Goal: Task Accomplishment & Management: Use online tool/utility

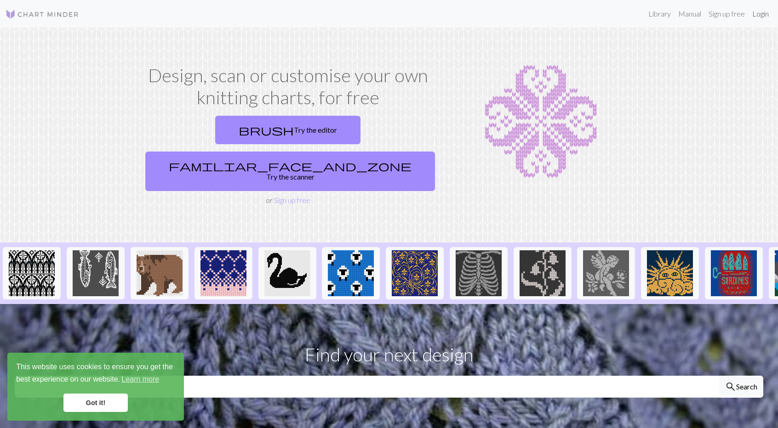
click at [764, 15] on link "Login" at bounding box center [760, 14] width 24 height 18
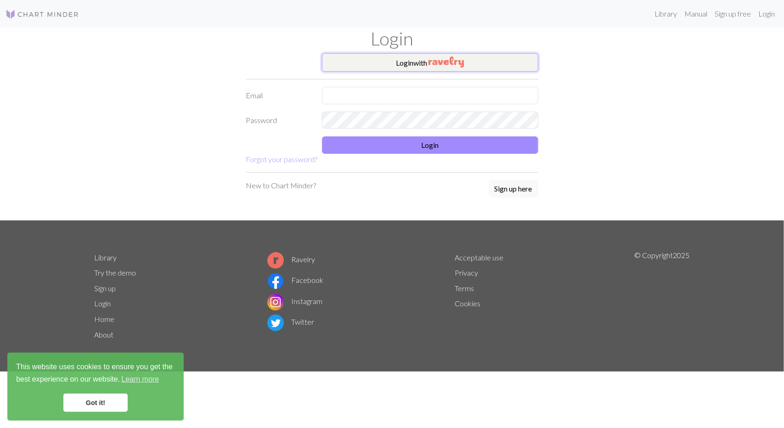
click at [500, 65] on button "Login with" at bounding box center [430, 62] width 216 height 18
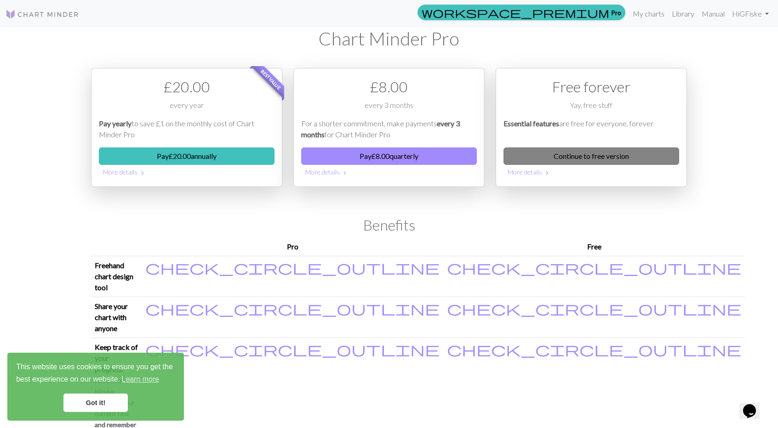
click at [577, 155] on link "Continue to free version" at bounding box center [591, 156] width 176 height 17
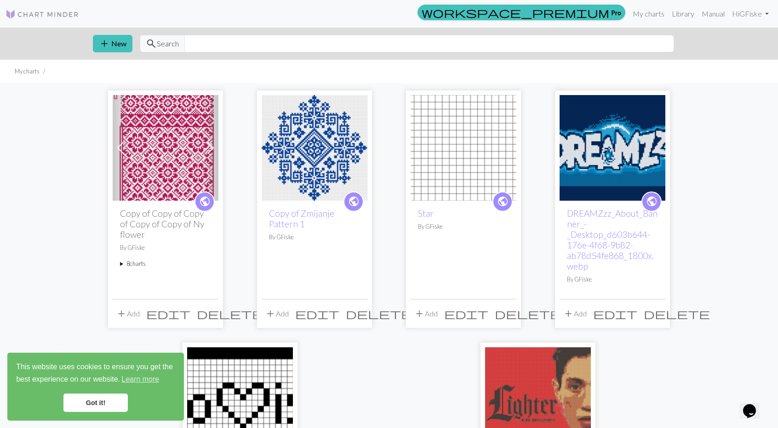
click at [115, 403] on link "Got it!" at bounding box center [95, 403] width 64 height 18
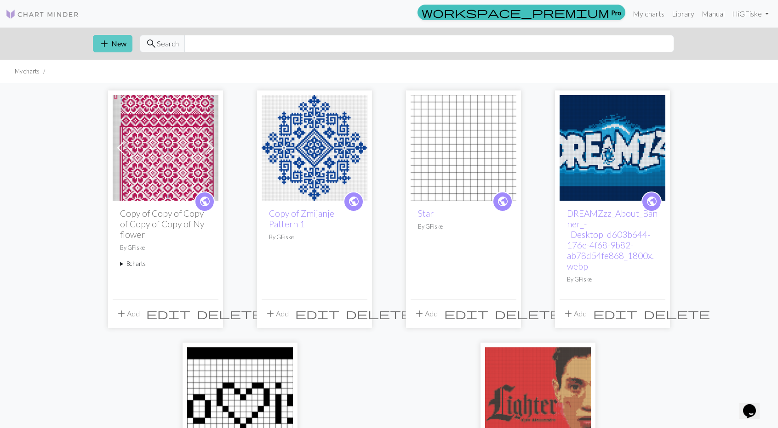
click at [112, 46] on button "add New" at bounding box center [113, 43] width 40 height 17
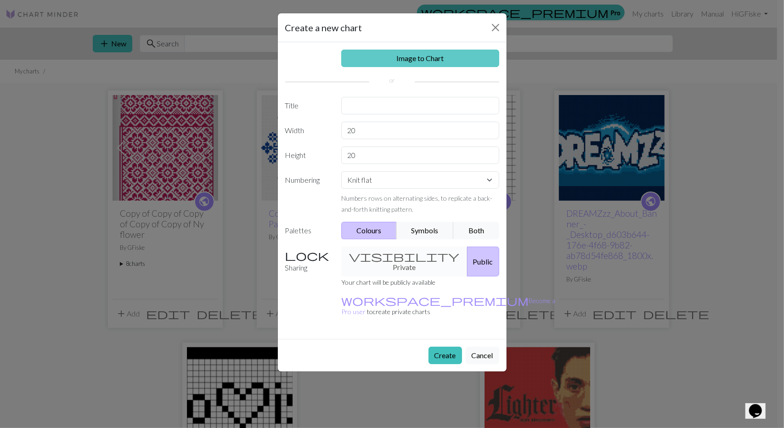
click at [387, 57] on link "Image to Chart" at bounding box center [420, 58] width 158 height 17
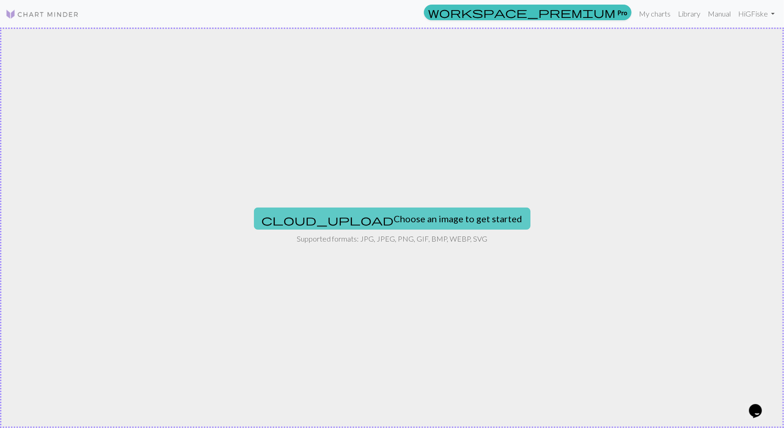
click at [403, 219] on button "cloud_upload Choose an image to get started" at bounding box center [392, 219] width 277 height 22
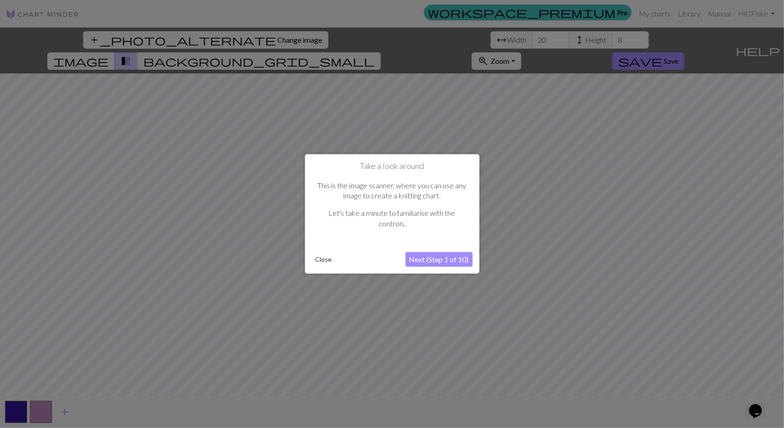
click at [425, 261] on button "Next (Step 1 of 10)" at bounding box center [439, 259] width 67 height 15
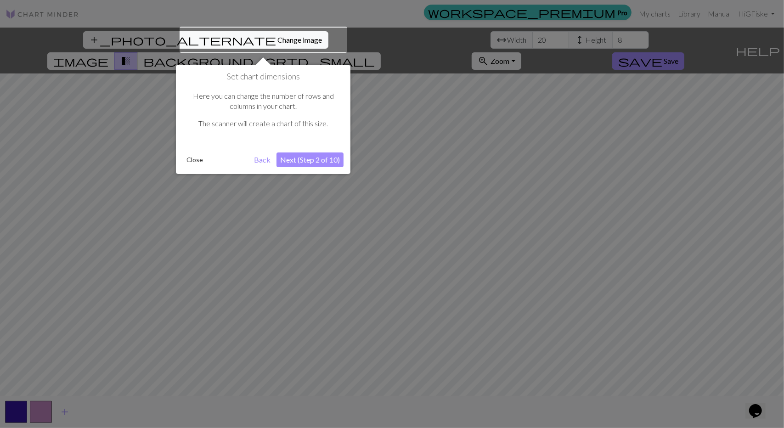
click at [200, 159] on button "Close" at bounding box center [195, 160] width 24 height 14
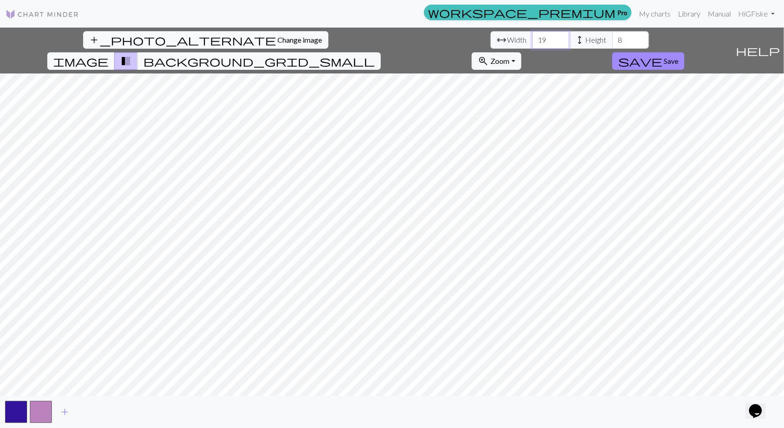
click at [533, 42] on input "19" at bounding box center [551, 39] width 37 height 17
click at [533, 36] on input "20" at bounding box center [551, 39] width 37 height 17
click at [533, 36] on input "21" at bounding box center [551, 39] width 37 height 17
click at [533, 36] on input "22" at bounding box center [551, 39] width 37 height 17
click at [533, 36] on input "23" at bounding box center [551, 39] width 37 height 17
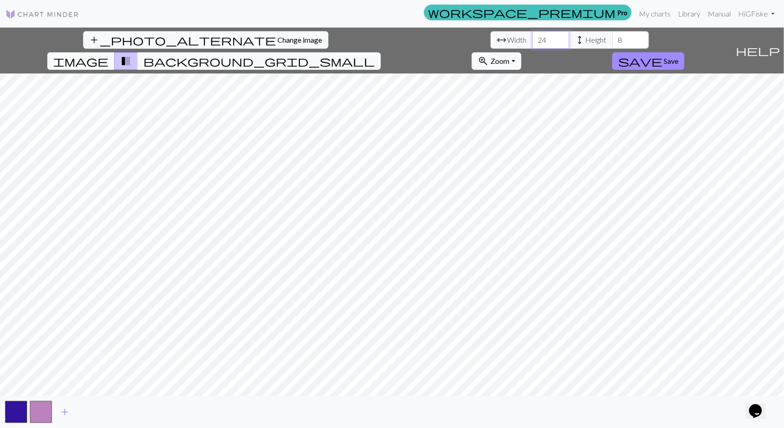
click at [533, 36] on input "24" at bounding box center [551, 39] width 37 height 17
click at [533, 36] on input "25" at bounding box center [551, 39] width 37 height 17
click at [533, 36] on input "26" at bounding box center [551, 39] width 37 height 17
click at [533, 36] on input "27" at bounding box center [551, 39] width 37 height 17
type input "2"
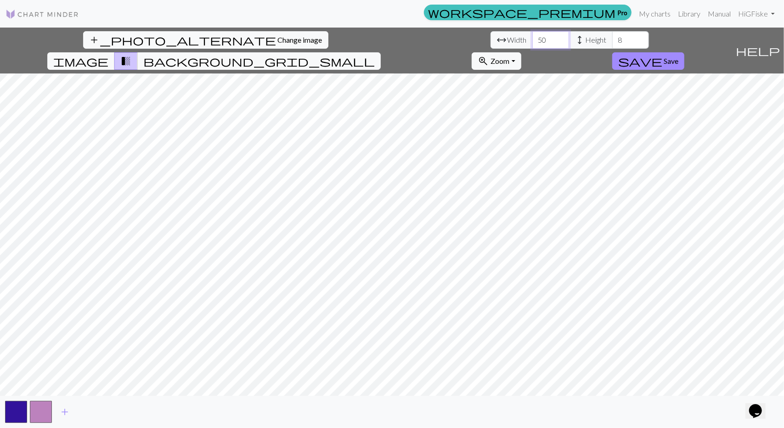
type input "50"
click at [613, 40] on input "8" at bounding box center [631, 39] width 37 height 17
type input "30"
drag, startPoint x: 254, startPoint y: 44, endPoint x: 247, endPoint y: 34, distance: 12.1
click at [533, 34] on input "50" at bounding box center [551, 39] width 37 height 17
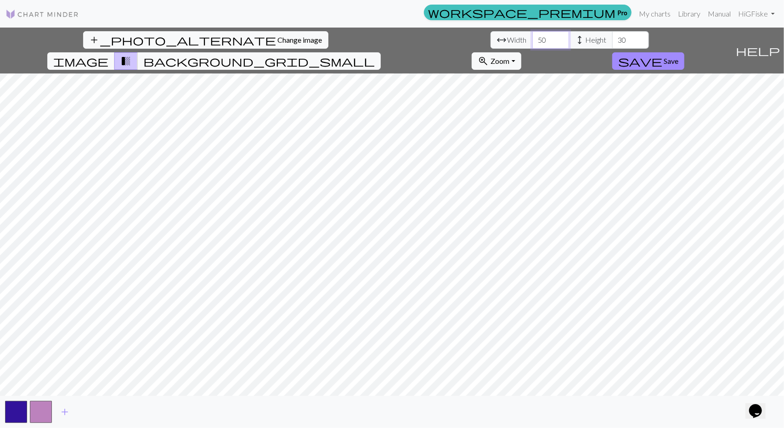
type input "5"
type input "70"
click at [613, 45] on input "30" at bounding box center [631, 39] width 37 height 17
type input "3"
type input "5"
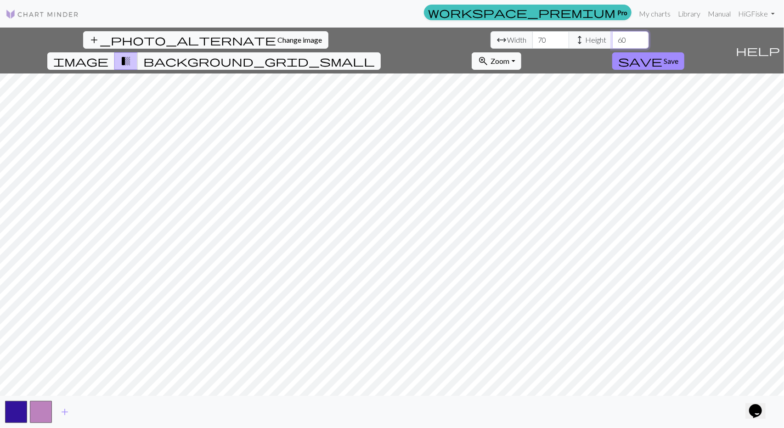
type input "60"
click at [533, 40] on input "70" at bounding box center [551, 39] width 37 height 17
type input "7"
type input "80"
click at [613, 37] on input "60" at bounding box center [631, 39] width 37 height 17
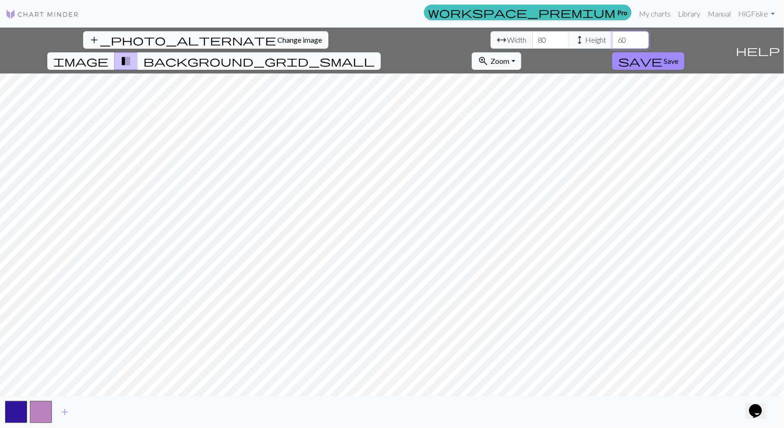
type input "6"
type input "7"
type input "80"
click at [533, 37] on input "80" at bounding box center [551, 39] width 37 height 17
type input "8"
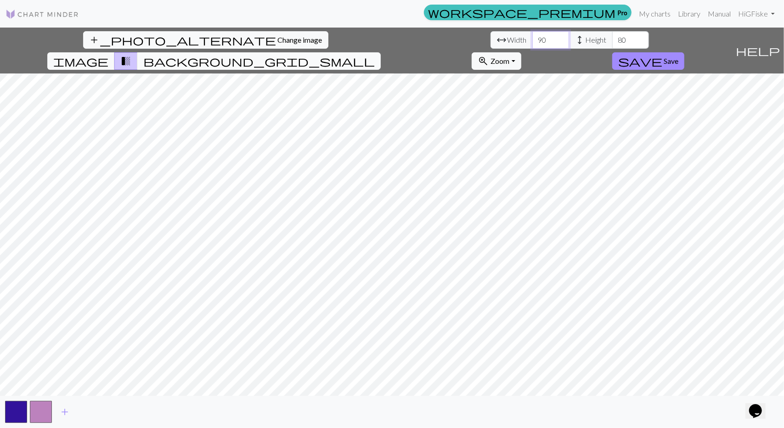
type input "90"
click at [375, 55] on span "background_grid_small" at bounding box center [259, 61] width 232 height 13
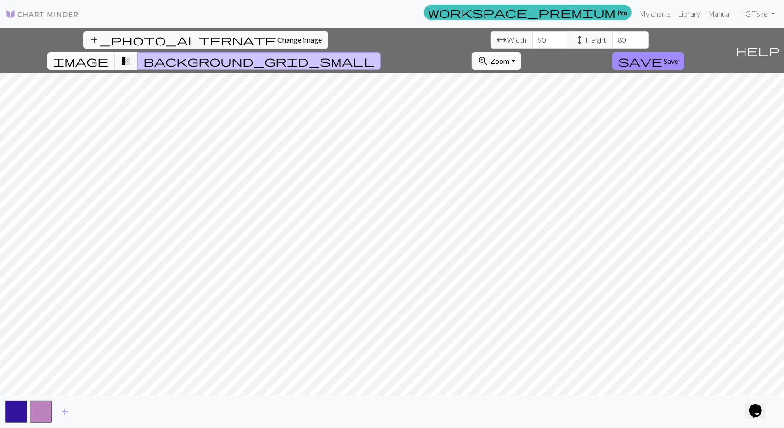
click at [108, 55] on span "image" at bounding box center [80, 61] width 55 height 13
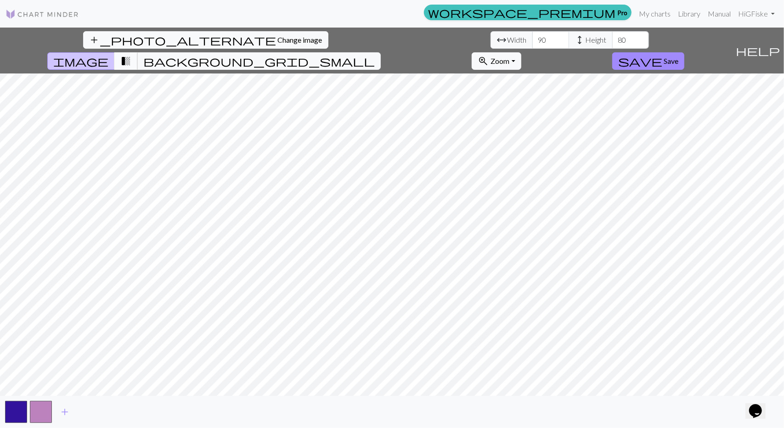
click at [131, 55] on span "transition_fade" at bounding box center [125, 61] width 11 height 13
click at [375, 55] on span "background_grid_small" at bounding box center [259, 61] width 232 height 13
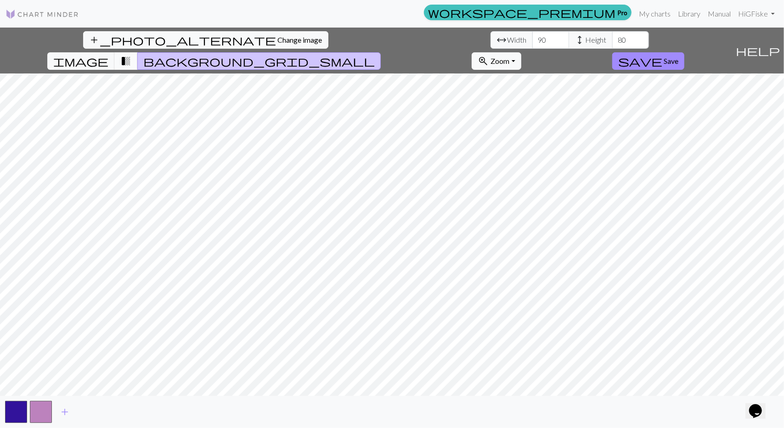
click at [131, 55] on span "transition_fade" at bounding box center [125, 61] width 11 height 13
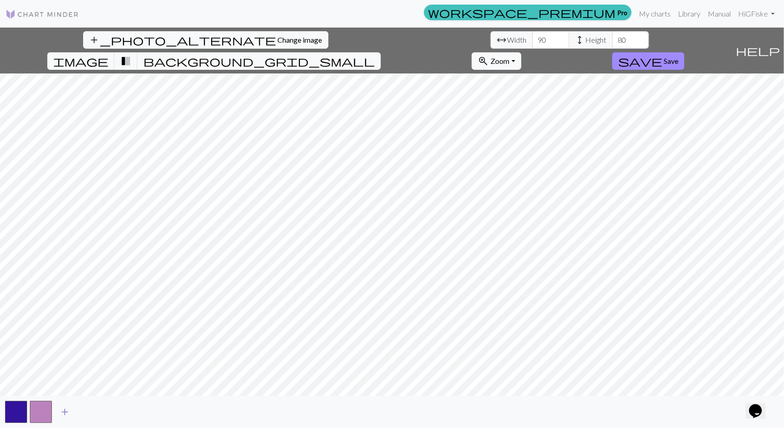
click at [66, 411] on span "add" at bounding box center [64, 412] width 11 height 13
click at [64, 413] on button "button" at bounding box center [66, 412] width 22 height 22
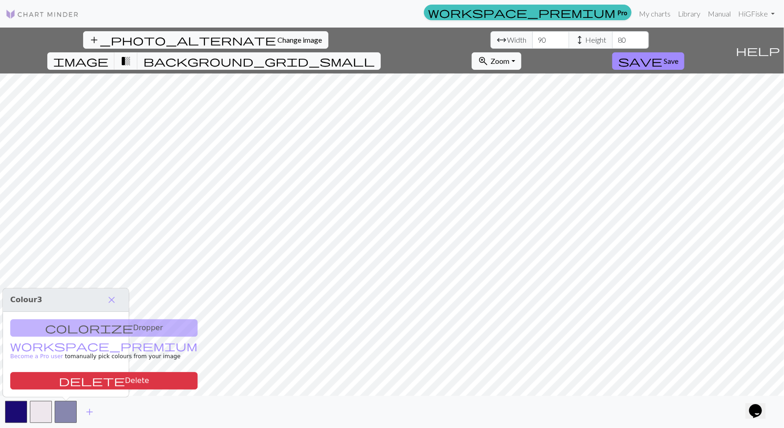
click at [87, 333] on div "colorize Dropper workspace_premium Become a Pro user to manually pick colours f…" at bounding box center [66, 354] width 126 height 85
click at [94, 325] on div "colorize Dropper workspace_premium Become a Pro user to manually pick colours f…" at bounding box center [66, 354] width 126 height 85
click at [97, 381] on button "delete Delete" at bounding box center [103, 380] width 187 height 17
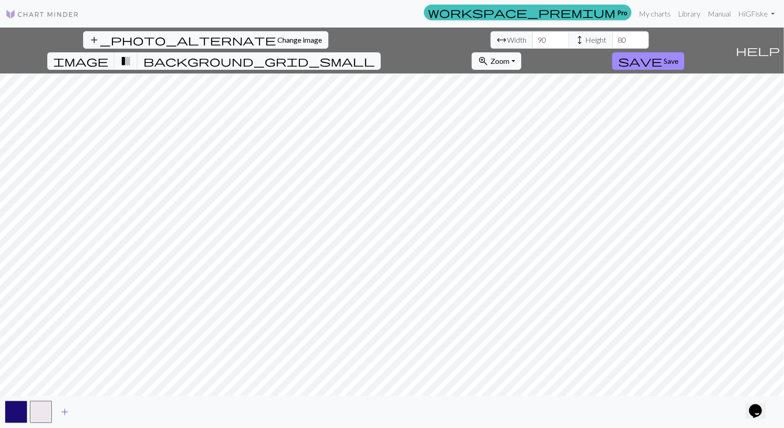
click at [62, 413] on span "add" at bounding box center [64, 412] width 11 height 13
click at [88, 413] on span "add" at bounding box center [89, 412] width 11 height 13
click at [88, 413] on button "button" at bounding box center [91, 412] width 22 height 22
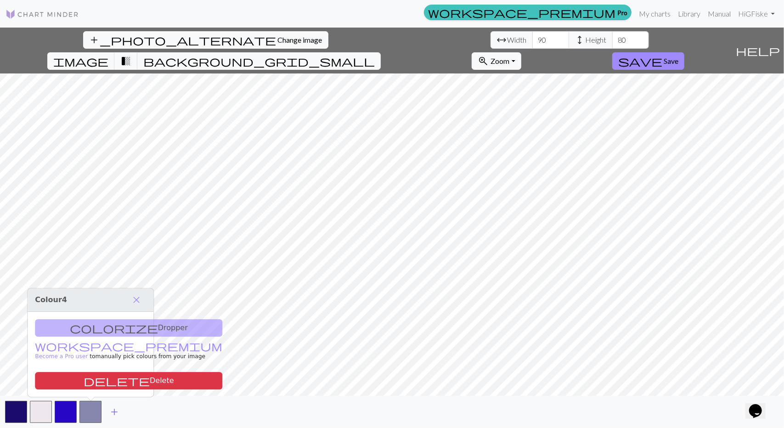
click at [118, 408] on span "add" at bounding box center [114, 412] width 11 height 13
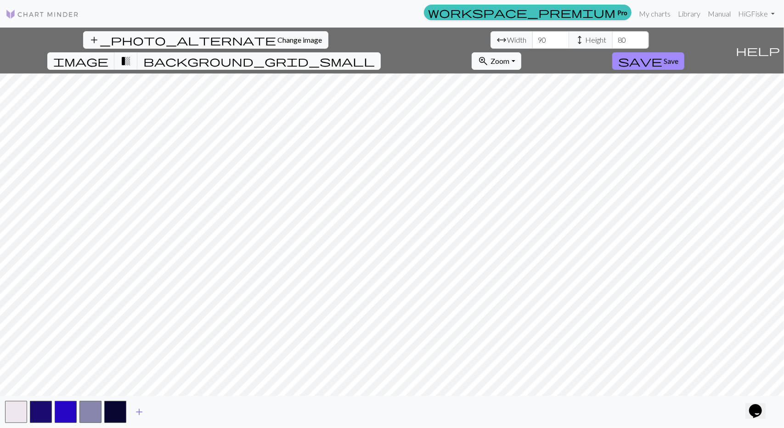
click at [149, 412] on button "add" at bounding box center [139, 411] width 23 height 17
click at [114, 413] on button "button" at bounding box center [115, 412] width 22 height 22
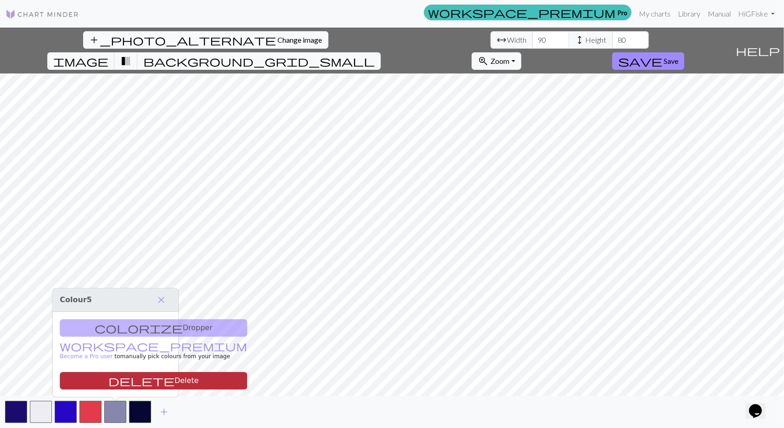
click at [136, 376] on button "delete Delete" at bounding box center [153, 380] width 187 height 17
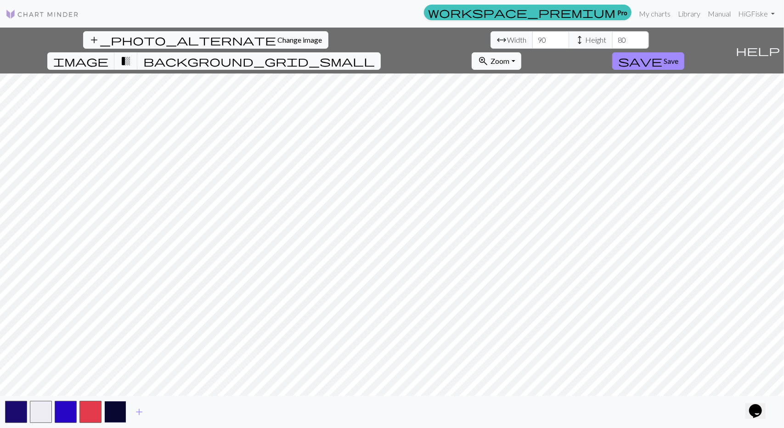
click at [115, 416] on button "button" at bounding box center [115, 412] width 22 height 22
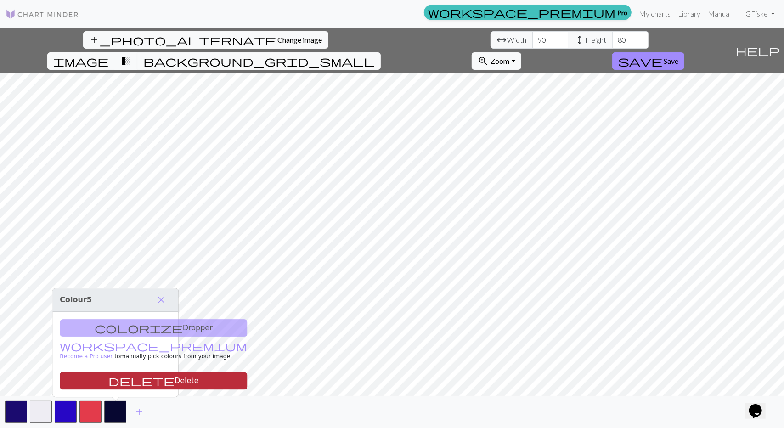
click at [142, 383] on button "delete Delete" at bounding box center [153, 380] width 187 height 17
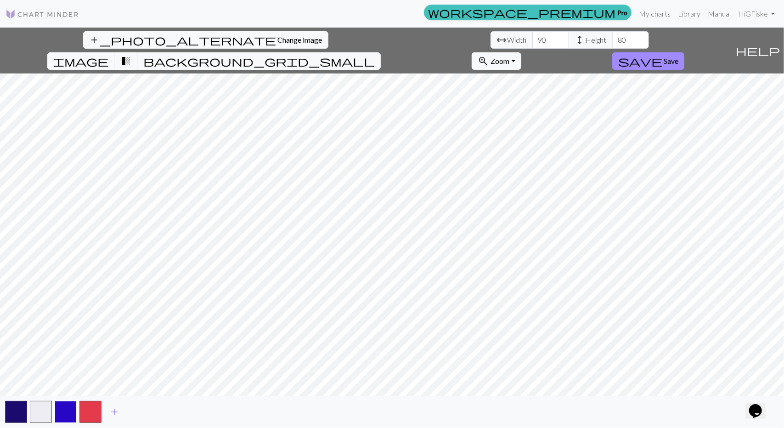
click at [63, 417] on button "button" at bounding box center [66, 412] width 22 height 22
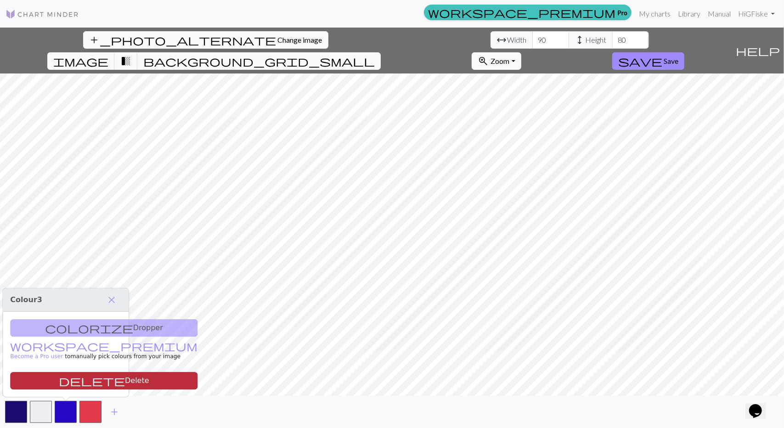
click at [91, 385] on button "delete Delete" at bounding box center [103, 380] width 187 height 17
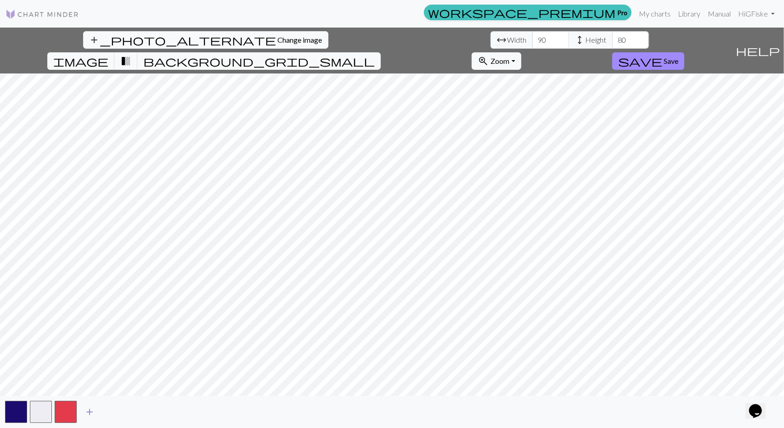
click at [83, 415] on button "add" at bounding box center [89, 411] width 23 height 17
click at [113, 407] on span "add" at bounding box center [114, 412] width 11 height 13
click at [134, 412] on span "add" at bounding box center [139, 412] width 11 height 13
click at [158, 414] on button "add" at bounding box center [164, 411] width 23 height 17
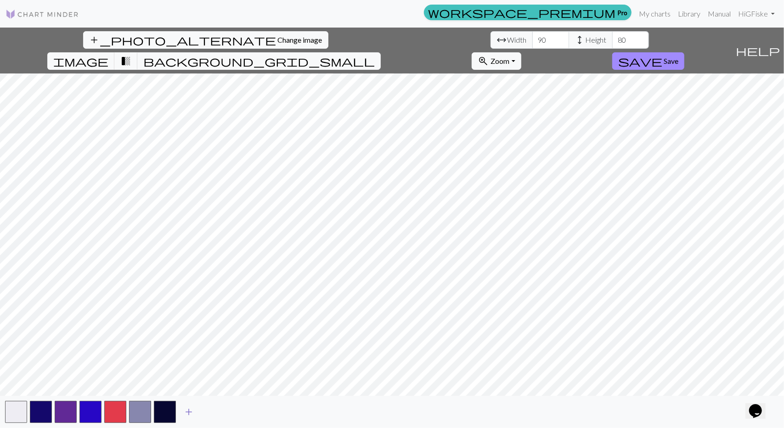
click at [191, 411] on span "add" at bounding box center [188, 412] width 11 height 13
click at [217, 412] on span "add" at bounding box center [213, 412] width 11 height 13
click at [245, 415] on button "add" at bounding box center [238, 411] width 23 height 17
click at [245, 409] on button "button" at bounding box center [239, 412] width 22 height 22
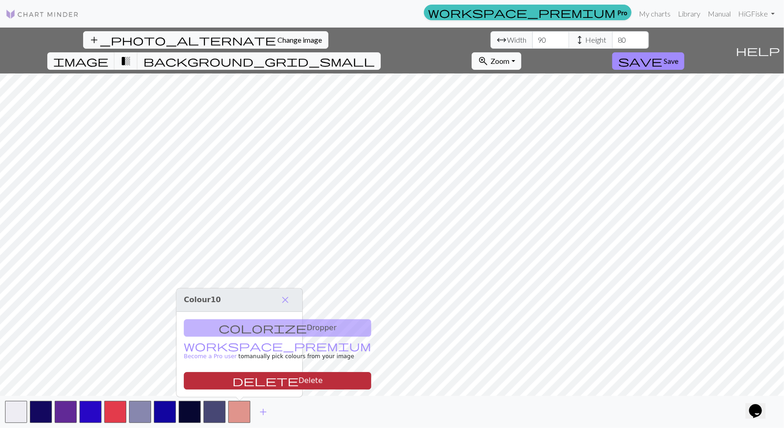
click at [261, 384] on button "delete Delete" at bounding box center [277, 380] width 187 height 17
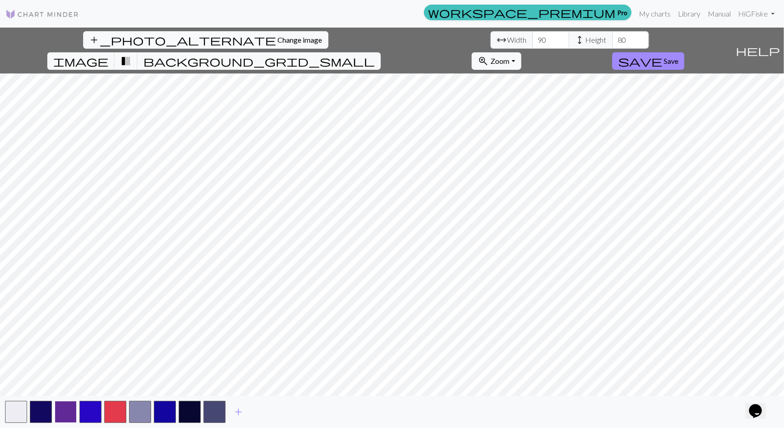
click at [62, 410] on button "button" at bounding box center [66, 412] width 22 height 22
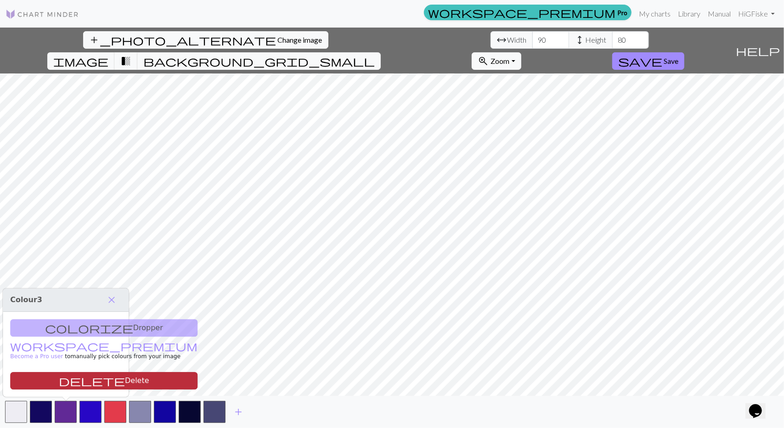
click at [80, 379] on button "delete Delete" at bounding box center [103, 380] width 187 height 17
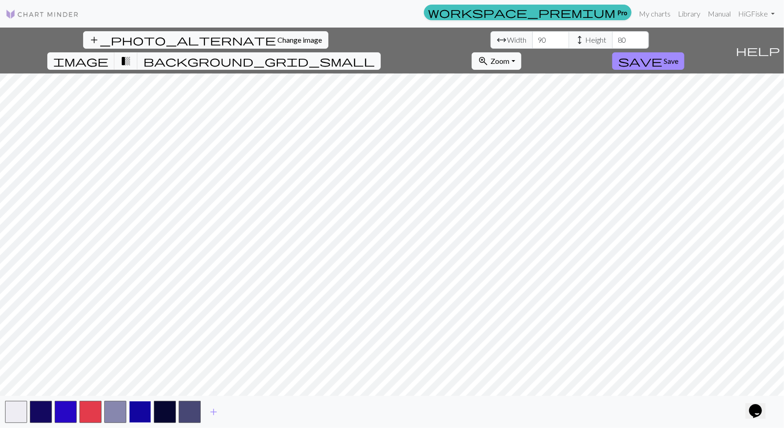
click at [142, 413] on button "button" at bounding box center [140, 412] width 22 height 22
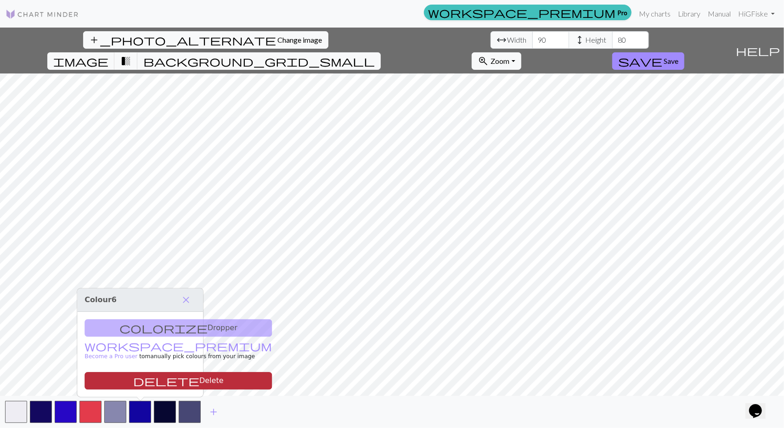
click at [151, 378] on button "delete Delete" at bounding box center [178, 380] width 187 height 17
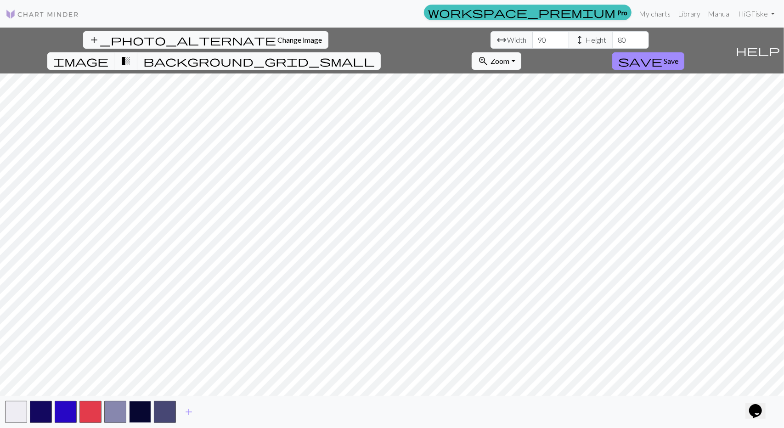
click at [139, 410] on button "button" at bounding box center [140, 412] width 22 height 22
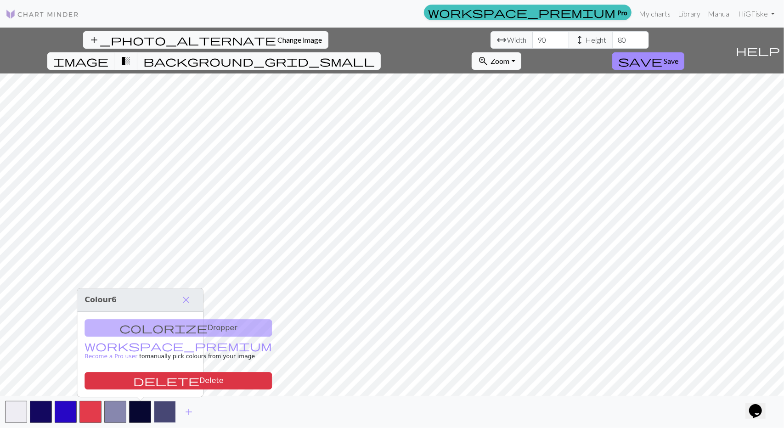
click at [166, 411] on button "button" at bounding box center [165, 412] width 22 height 22
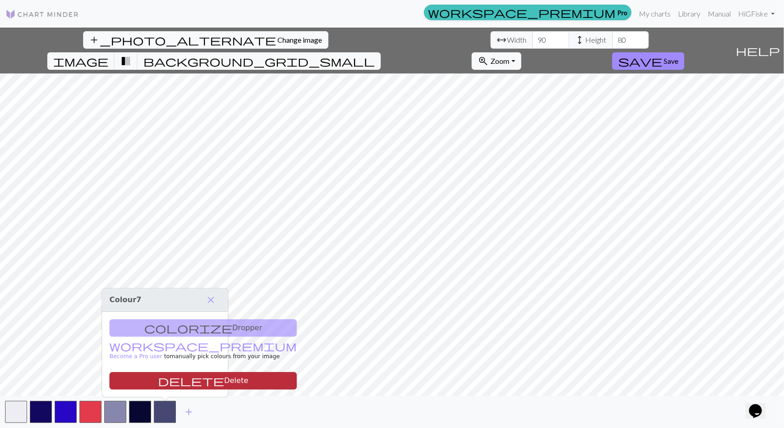
click at [171, 383] on button "delete Delete" at bounding box center [202, 380] width 187 height 17
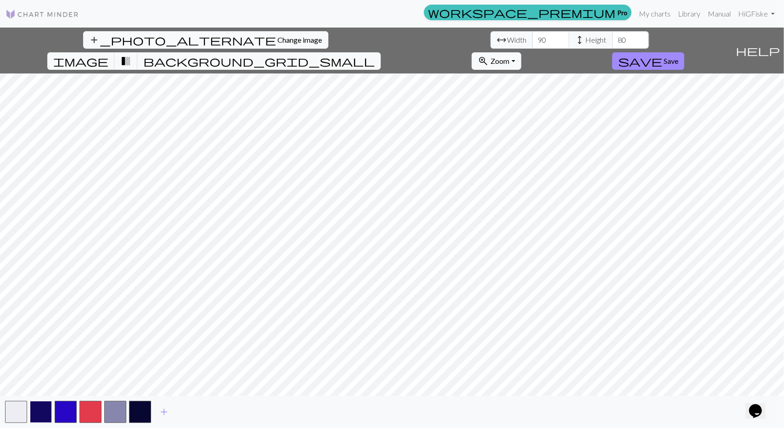
click at [50, 412] on button "button" at bounding box center [41, 412] width 22 height 22
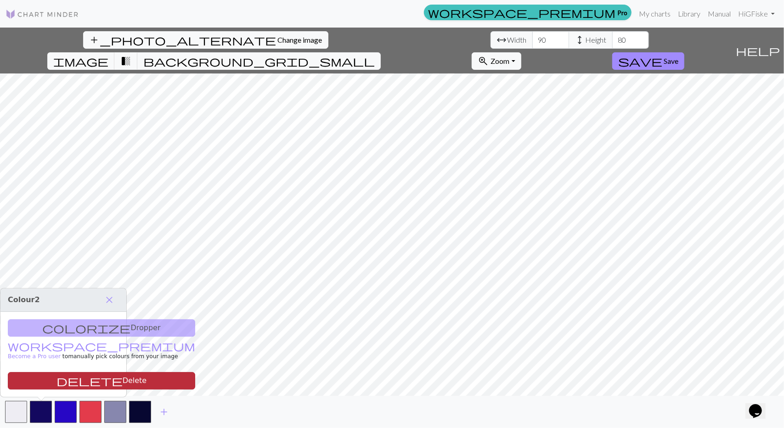
click at [64, 381] on button "delete Delete" at bounding box center [101, 380] width 187 height 17
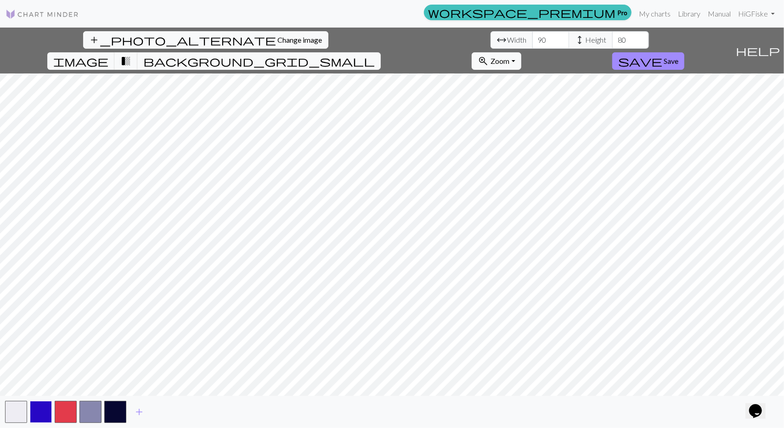
click at [43, 412] on button "button" at bounding box center [41, 412] width 22 height 22
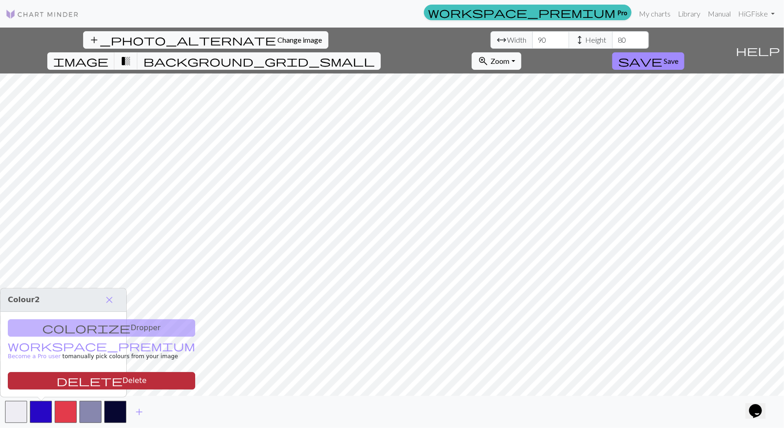
click at [79, 376] on button "delete Delete" at bounding box center [101, 380] width 187 height 17
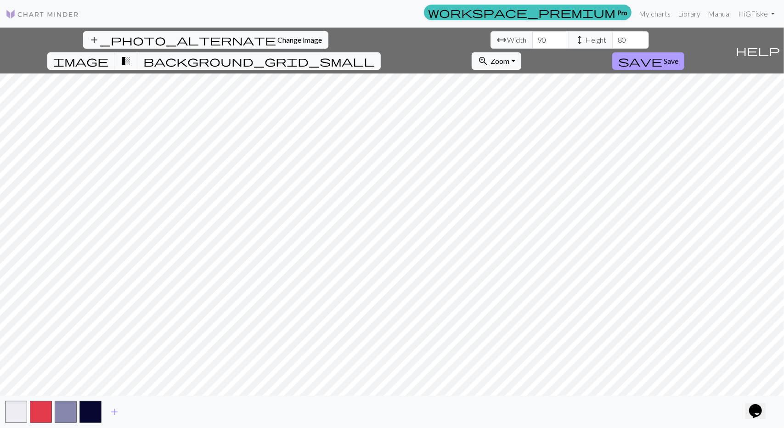
click at [685, 52] on button "save Save" at bounding box center [649, 60] width 72 height 17
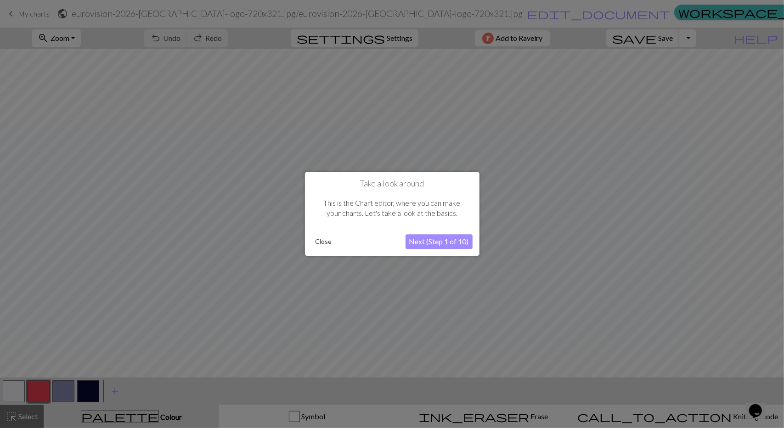
click at [320, 243] on button "Close" at bounding box center [324, 242] width 24 height 14
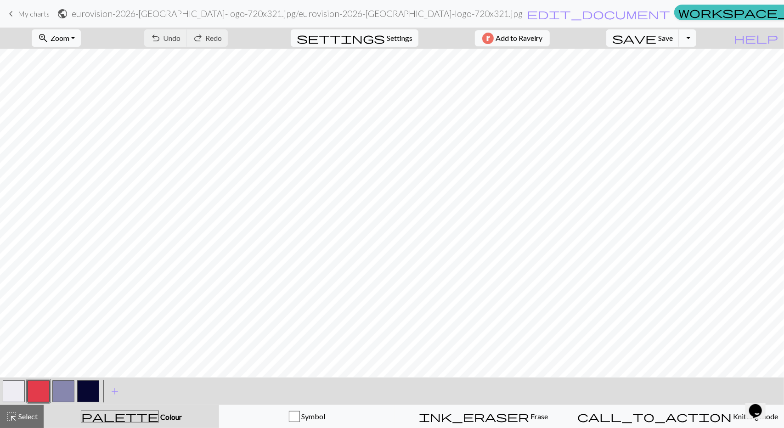
scroll to position [109, 0]
click at [543, 39] on span "Add to Ravelry" at bounding box center [519, 38] width 47 height 11
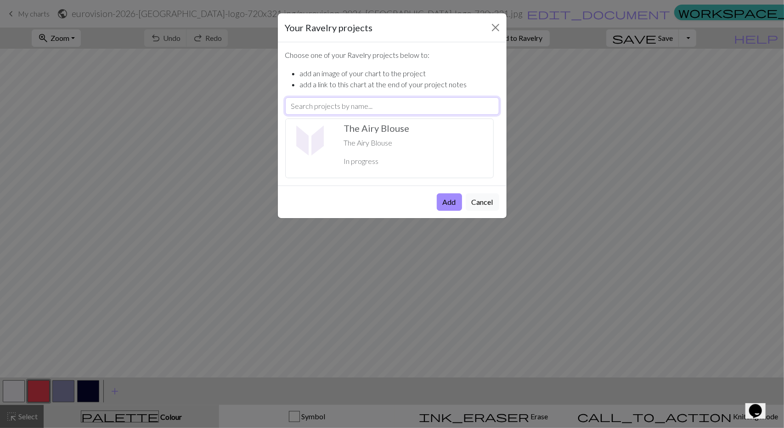
click at [370, 110] on input "text" at bounding box center [392, 105] width 214 height 17
type input "Eurovision-2026-Vienna -Logo"
click at [448, 200] on button "Add" at bounding box center [449, 201] width 25 height 17
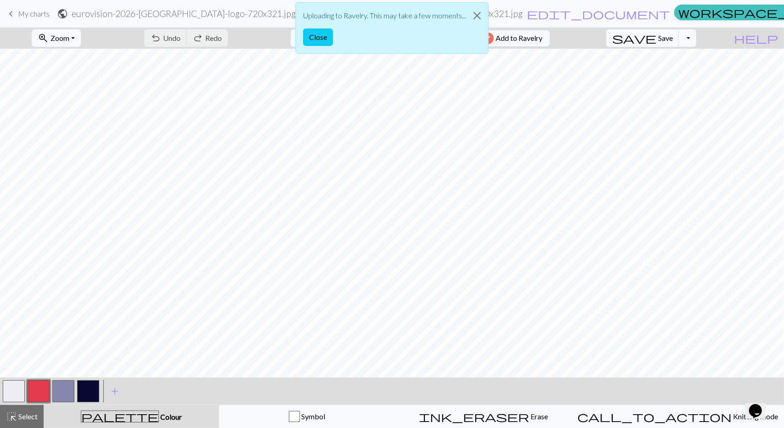
click at [494, 42] on div "Uploading to Ravelry. This may take a few moments... Close" at bounding box center [392, 30] width 784 height 61
drag, startPoint x: 636, startPoint y: 37, endPoint x: 478, endPoint y: 14, distance: 159.3
click at [478, 14] on div "Uploading to Ravelry. This may take a few moments... Close" at bounding box center [392, 30] width 784 height 61
click at [319, 35] on button "Close" at bounding box center [318, 36] width 30 height 17
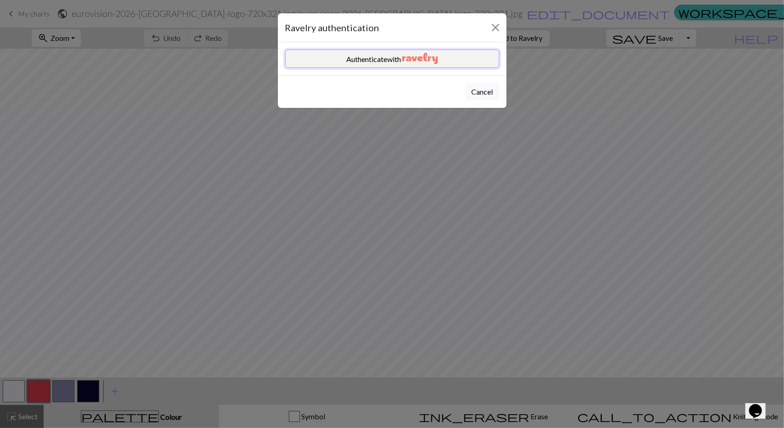
click at [444, 63] on button "Authenticate with" at bounding box center [392, 59] width 214 height 18
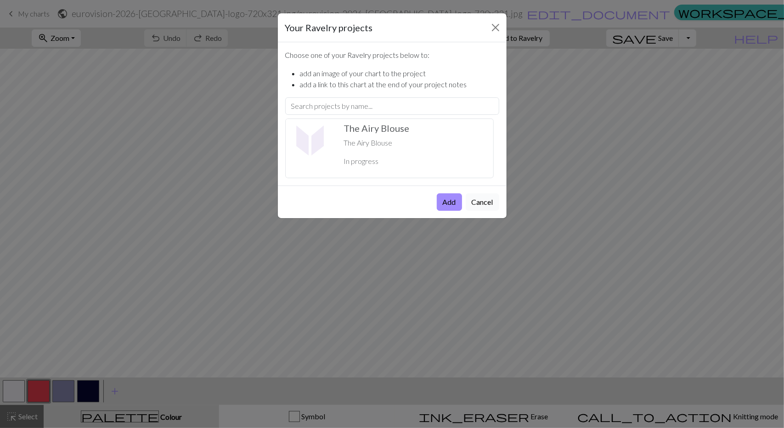
click at [474, 205] on button "Cancel" at bounding box center [483, 201] width 34 height 17
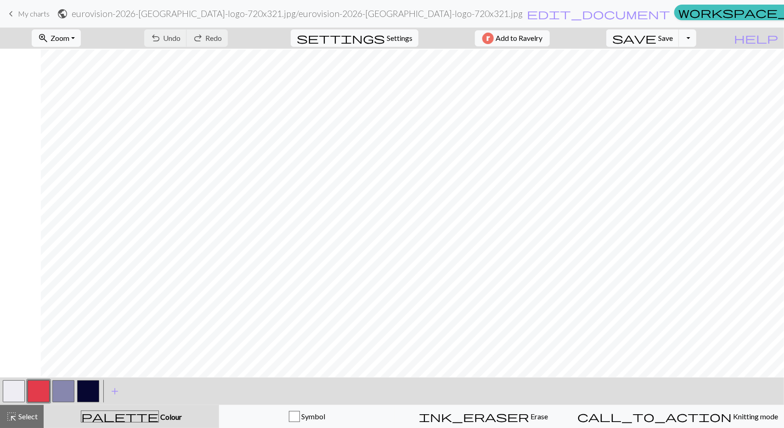
scroll to position [449, 459]
click at [371, 416] on div "Symbol" at bounding box center [307, 416] width 165 height 11
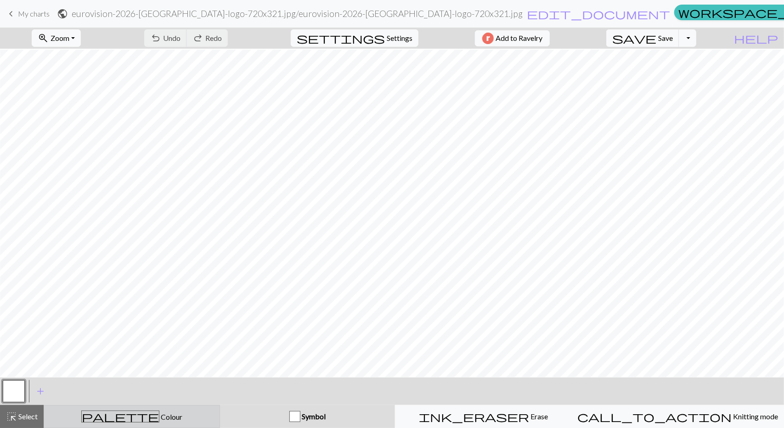
click at [198, 424] on button "palette Colour Colour" at bounding box center [132, 416] width 176 height 23
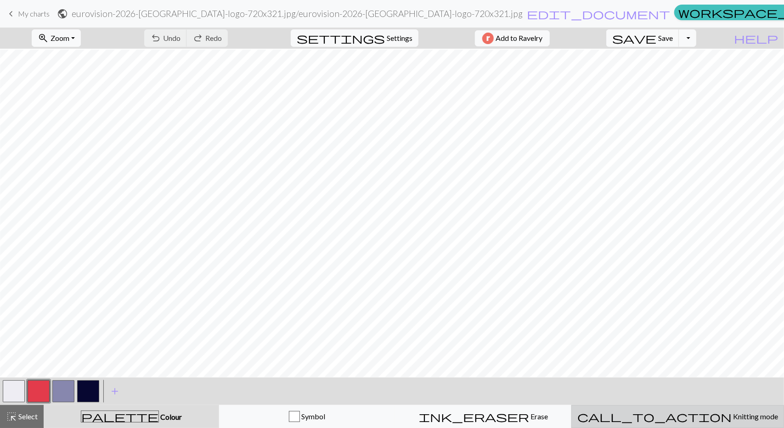
click at [732, 417] on span "Knitting mode" at bounding box center [755, 416] width 46 height 9
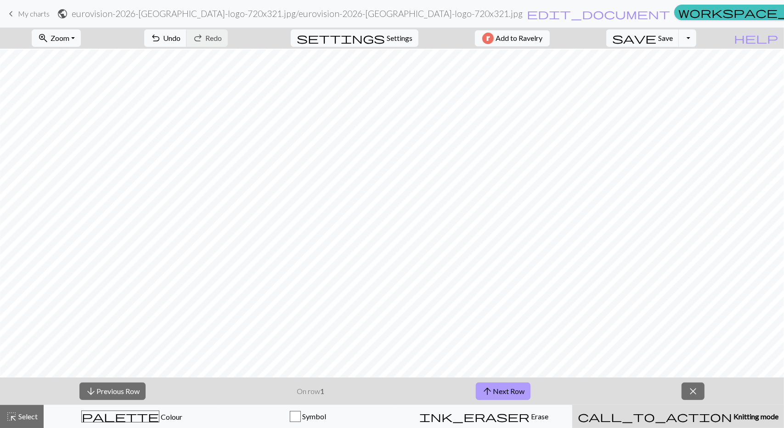
click at [520, 392] on button "arrow_upward Next Row" at bounding box center [503, 391] width 55 height 17
click at [521, 394] on button "arrow_upward Next Row" at bounding box center [503, 391] width 55 height 17
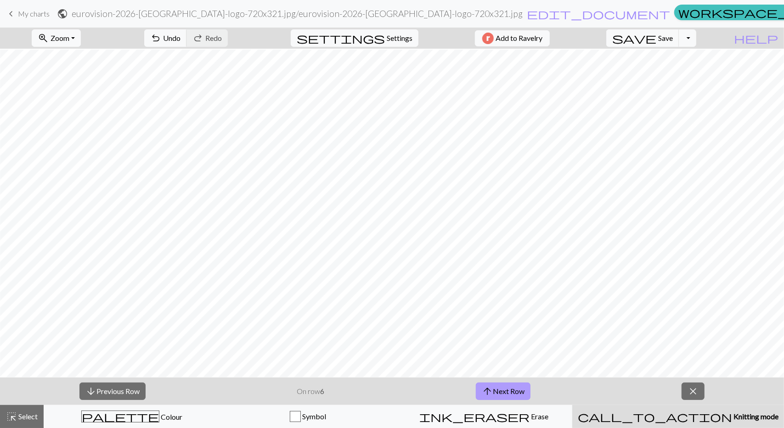
click at [523, 398] on button "arrow_upward Next Row" at bounding box center [503, 391] width 55 height 17
click at [693, 394] on span "close" at bounding box center [693, 391] width 11 height 13
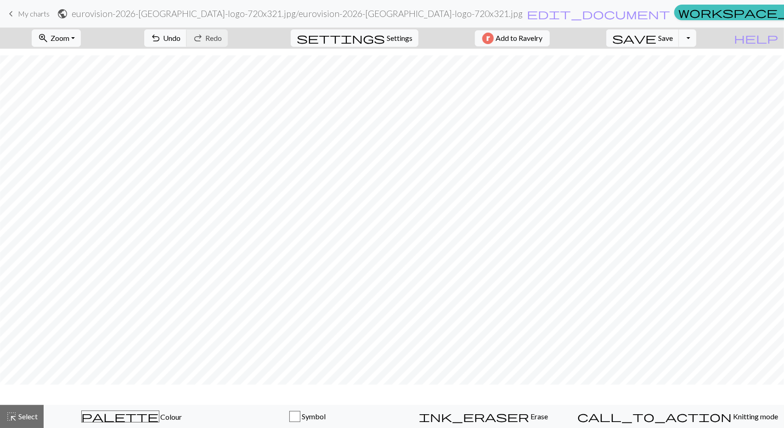
scroll to position [426, 459]
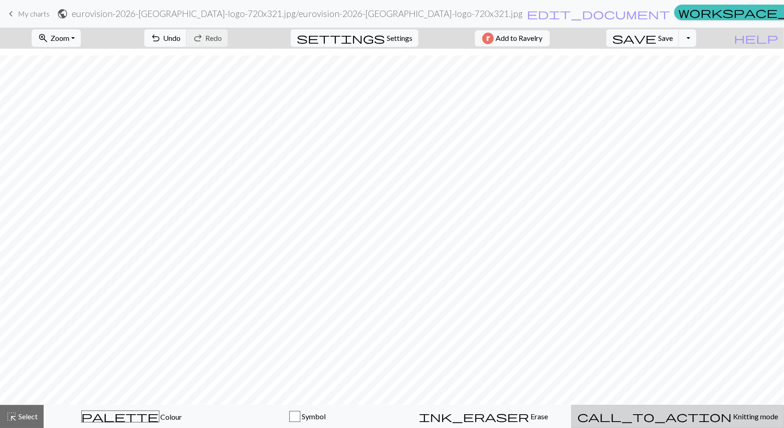
click at [683, 423] on button "call_to_action Knitting mode Knitting mode" at bounding box center [678, 416] width 213 height 23
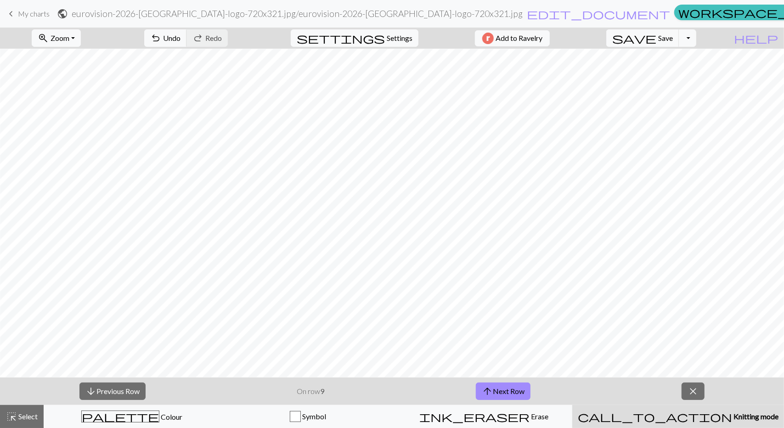
click at [323, 394] on strong "9" at bounding box center [322, 391] width 4 height 9
click at [322, 397] on p "On row 9" at bounding box center [311, 391] width 28 height 11
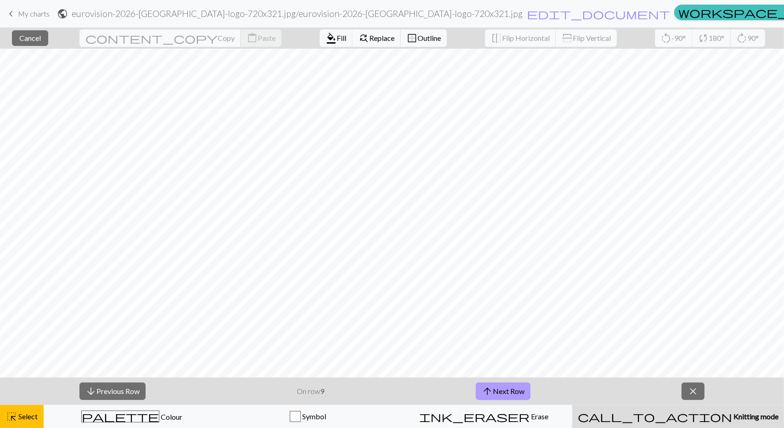
click at [517, 392] on button "arrow_upward Next Row" at bounding box center [503, 391] width 55 height 17
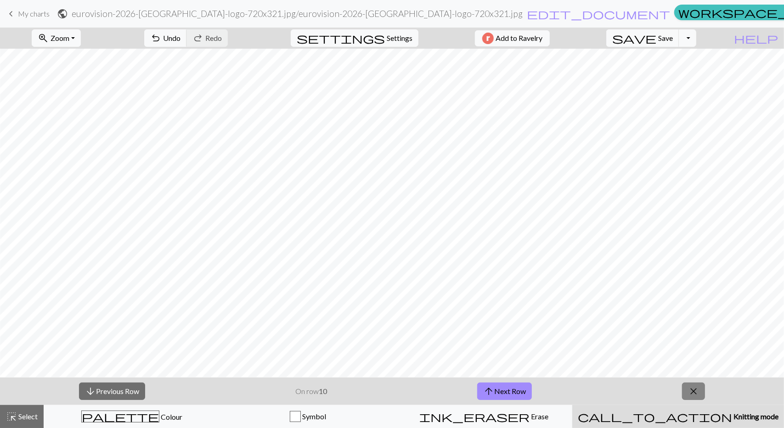
click at [698, 397] on span "close" at bounding box center [693, 391] width 11 height 13
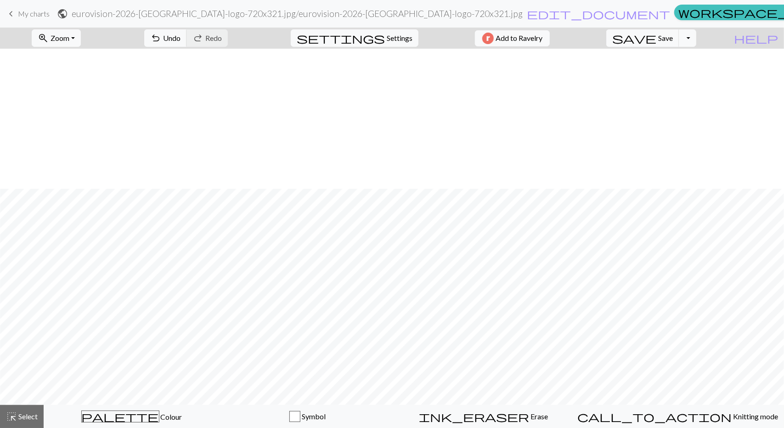
scroll to position [426, 501]
click at [403, 41] on span "Settings" at bounding box center [400, 38] width 26 height 11
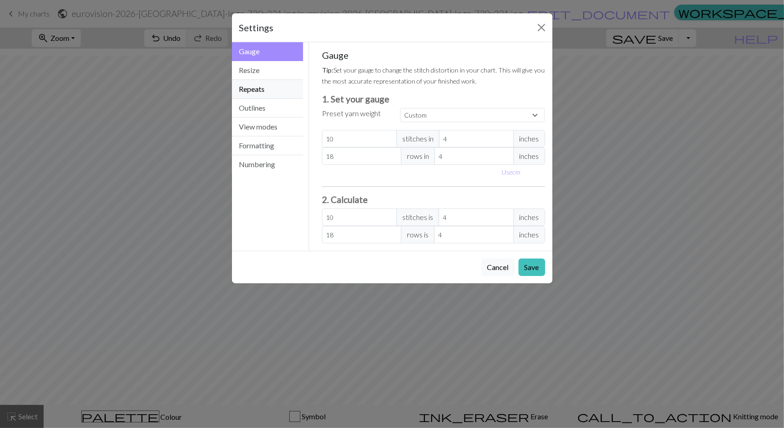
click at [273, 81] on button "Repeats" at bounding box center [268, 89] width 72 height 19
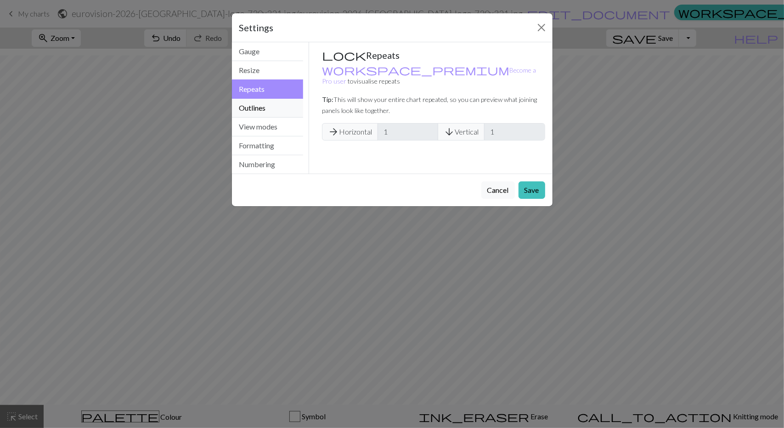
click at [274, 99] on button "Outlines" at bounding box center [268, 108] width 72 height 19
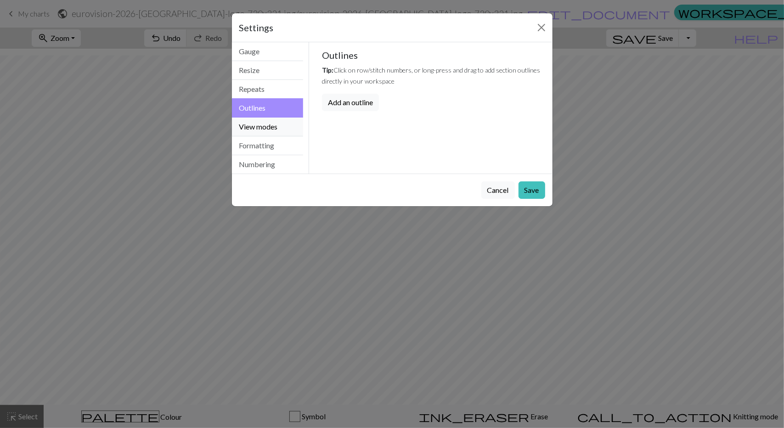
click at [278, 125] on button "View modes" at bounding box center [268, 127] width 72 height 19
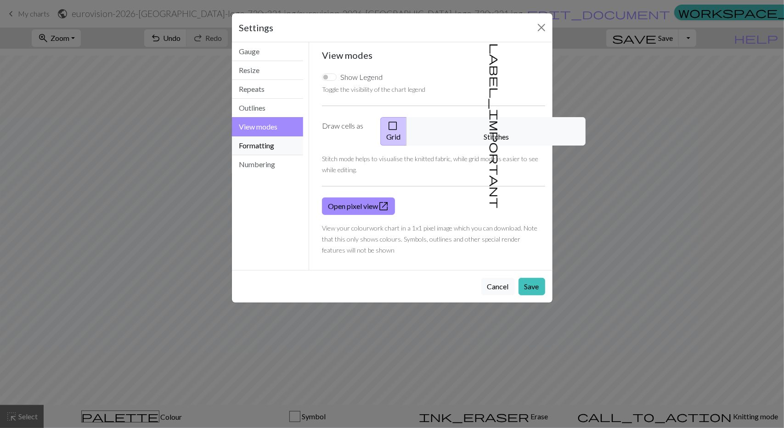
click at [280, 142] on button "Formatting" at bounding box center [268, 145] width 72 height 19
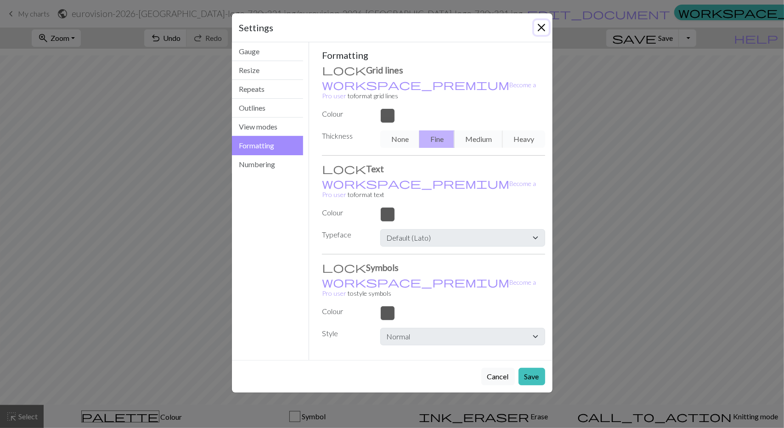
click at [548, 27] on button "Close" at bounding box center [541, 27] width 15 height 15
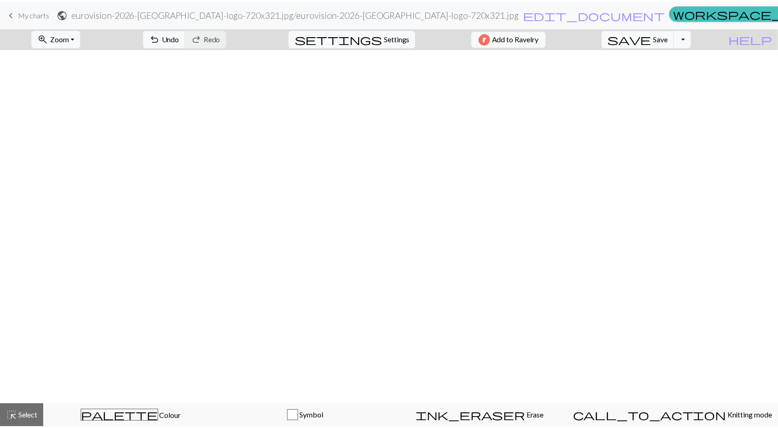
scroll to position [0, 501]
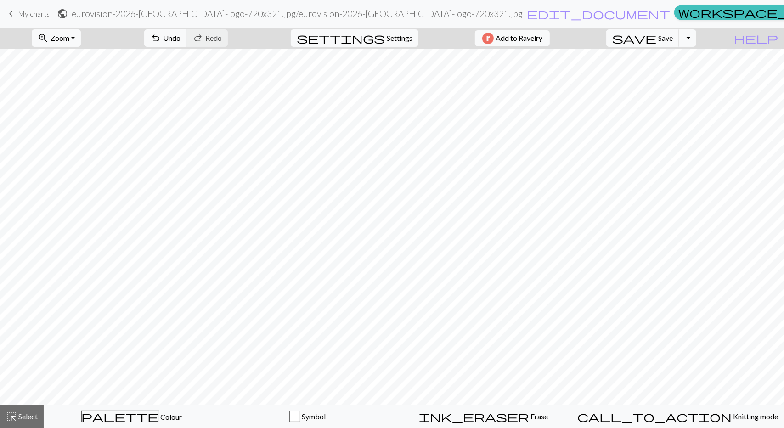
click at [30, 14] on span "My charts" at bounding box center [34, 13] width 32 height 9
click at [657, 35] on span "save" at bounding box center [635, 38] width 44 height 13
click at [673, 40] on span "Save" at bounding box center [666, 38] width 15 height 9
click at [657, 16] on div "Chart saved" at bounding box center [392, 18] width 784 height 36
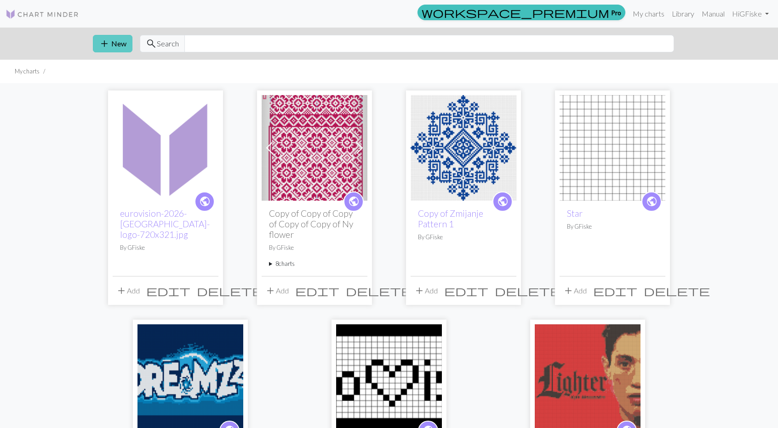
click at [109, 40] on span "add" at bounding box center [104, 43] width 11 height 13
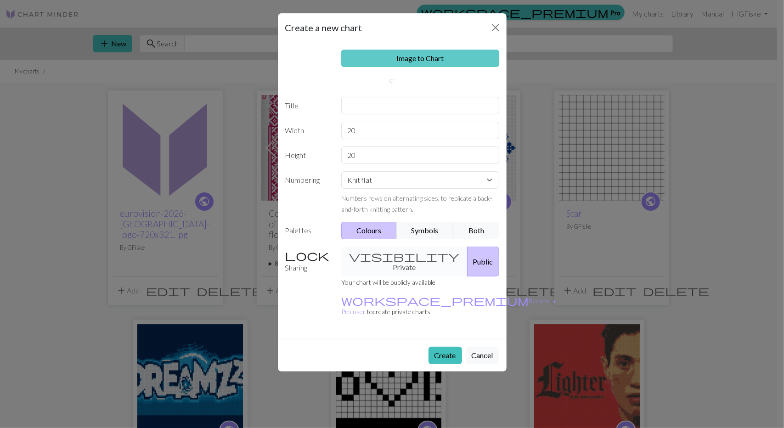
click at [417, 65] on link "Image to Chart" at bounding box center [420, 58] width 158 height 17
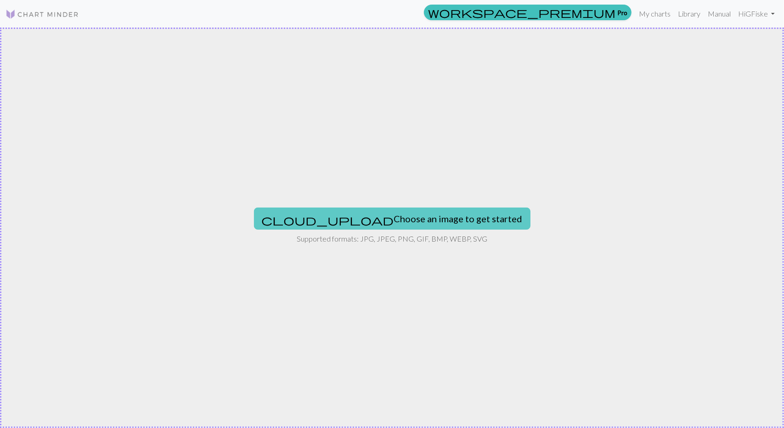
click at [403, 217] on button "cloud_upload Choose an image to get started" at bounding box center [392, 219] width 277 height 22
click at [393, 219] on button "cloud_upload Choose an image to get started" at bounding box center [392, 219] width 277 height 22
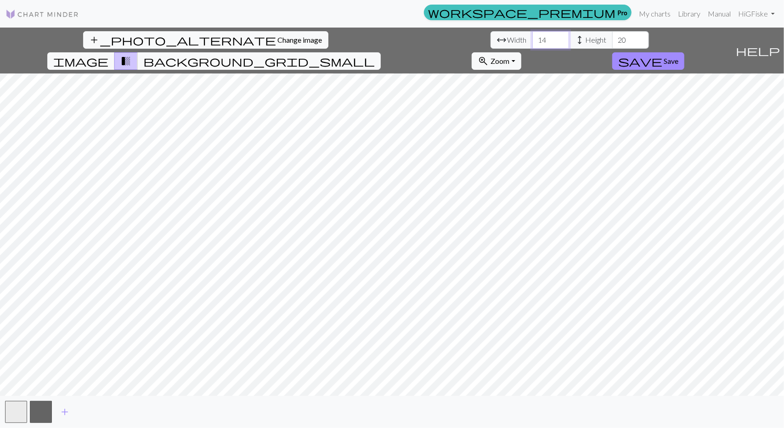
click at [533, 42] on input "14" at bounding box center [551, 39] width 37 height 17
type input "1"
type input "200"
click at [613, 37] on input "20" at bounding box center [631, 39] width 37 height 17
type input "2"
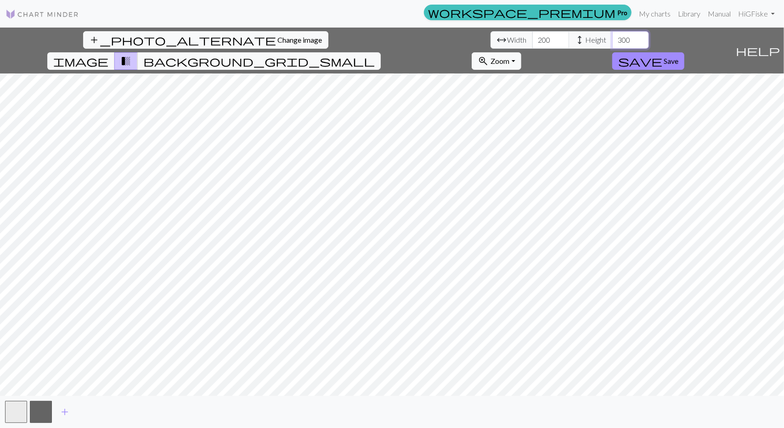
type input "300"
type input "199"
click at [533, 41] on input "199" at bounding box center [551, 39] width 37 height 17
click at [489, 55] on span "zoom_in" at bounding box center [483, 61] width 11 height 13
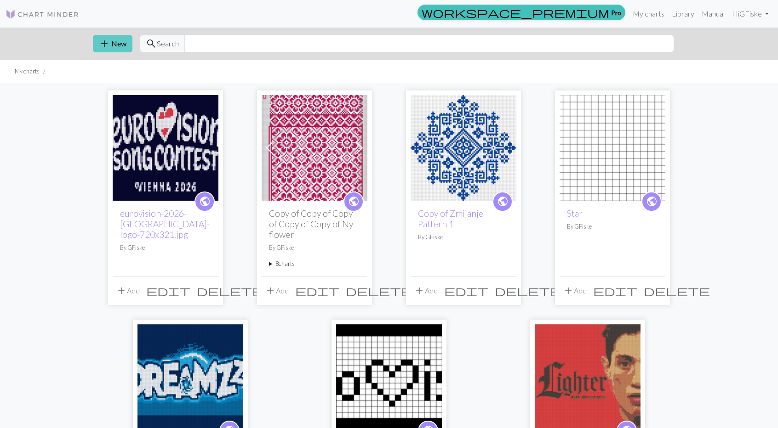
click at [113, 42] on button "add New" at bounding box center [113, 43] width 40 height 17
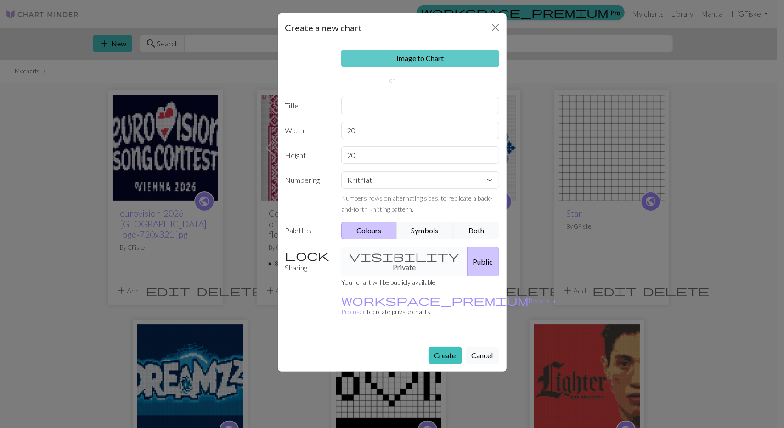
click at [437, 60] on link "Image to Chart" at bounding box center [420, 58] width 158 height 17
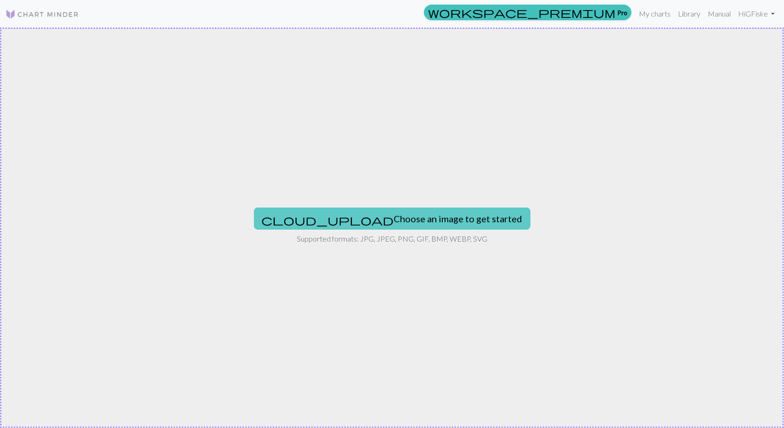
click at [385, 217] on button "cloud_upload Choose an image to get started" at bounding box center [392, 219] width 277 height 22
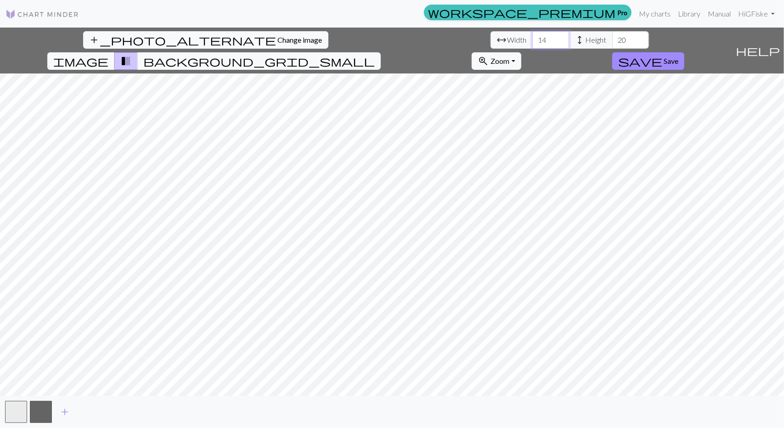
click at [533, 40] on input "14" at bounding box center [551, 39] width 37 height 17
type input "1"
type input "100"
click at [613, 36] on input "20" at bounding box center [631, 39] width 37 height 17
type input "2"
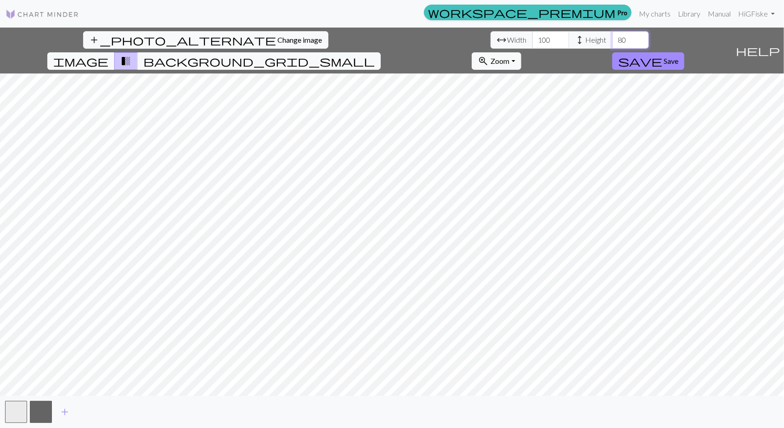
type input "8"
type input "100"
click at [533, 36] on input "100" at bounding box center [551, 39] width 37 height 17
type input "150"
click at [613, 42] on input "100" at bounding box center [631, 39] width 37 height 17
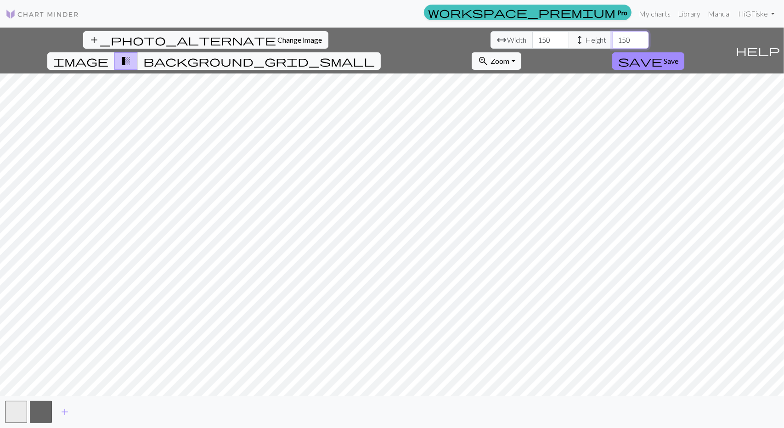
type input "150"
click at [533, 42] on input "150" at bounding box center [551, 39] width 37 height 17
type input "1"
type input "200"
click at [613, 40] on input "150" at bounding box center [631, 39] width 37 height 17
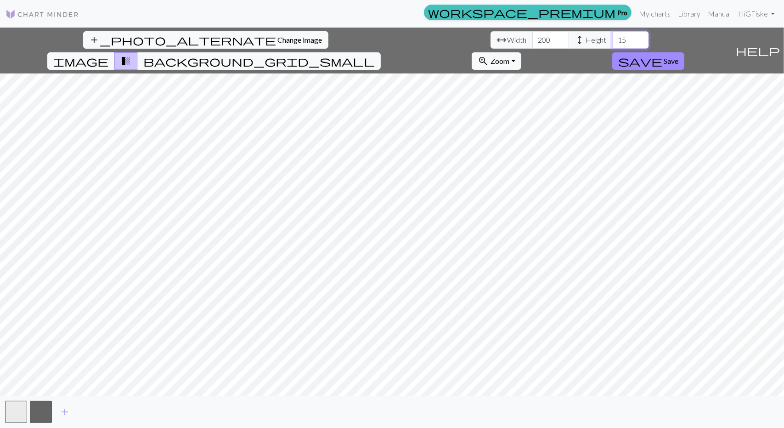
type input "1"
type input "-1"
click at [613, 44] on input "-1" at bounding box center [631, 39] width 37 height 17
type input "-2"
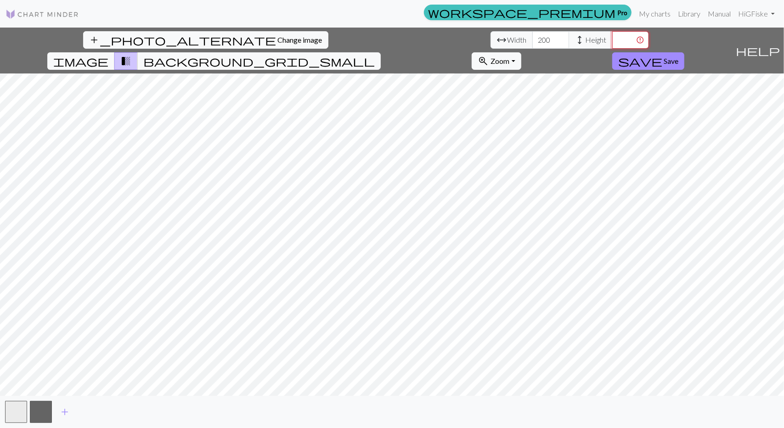
type input "-2"
type input "200"
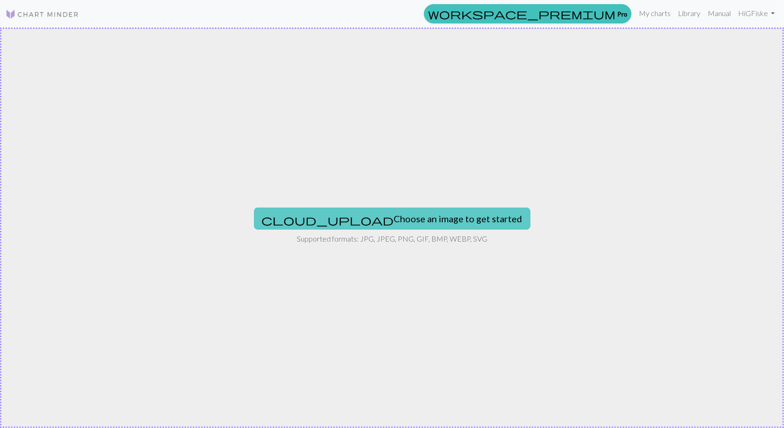
click at [366, 217] on button "cloud_upload Choose an image to get started" at bounding box center [392, 219] width 277 height 22
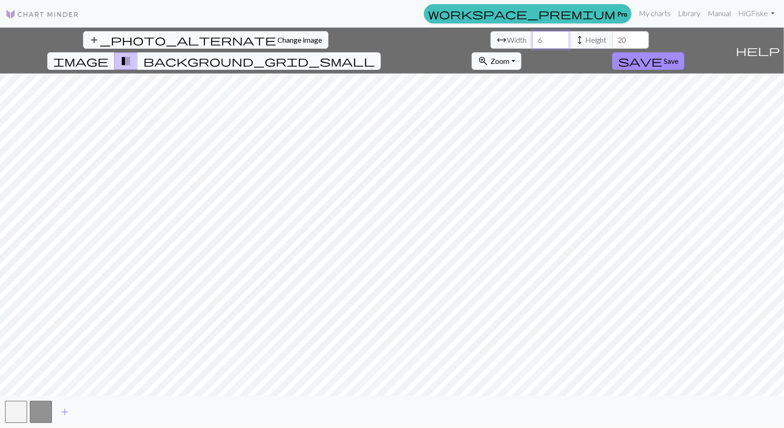
click at [533, 40] on input "6" at bounding box center [551, 39] width 37 height 17
type input "40"
click at [613, 35] on input "20" at bounding box center [631, 39] width 37 height 17
type input "2"
type input "5"
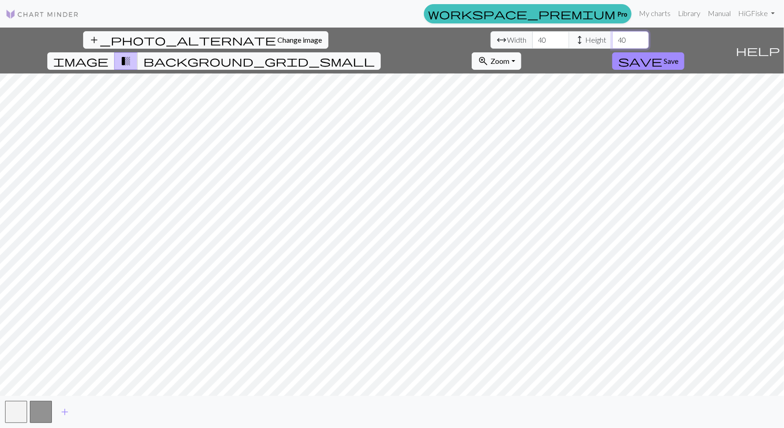
type input "40"
click at [533, 34] on input "40" at bounding box center [551, 39] width 37 height 17
type input "4"
type input "100"
click at [613, 40] on input "40" at bounding box center [631, 39] width 37 height 17
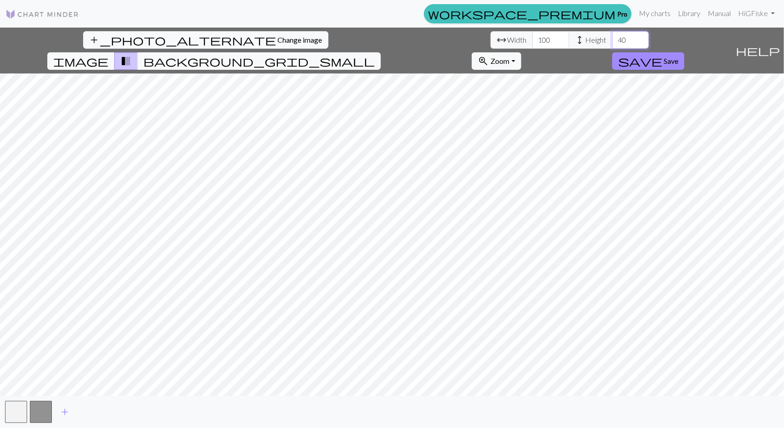
type input "4"
type input "1"
type input "8"
type input "7"
type input "8"
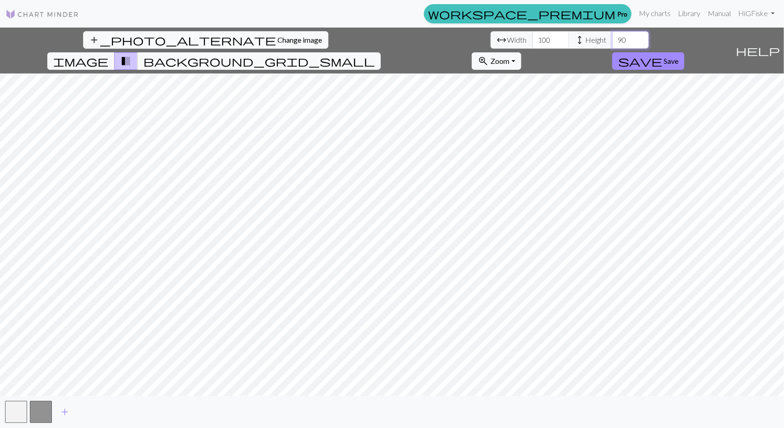
type input "9"
type input "120"
click at [533, 42] on input "99" at bounding box center [551, 39] width 37 height 17
type input "9"
type input "150"
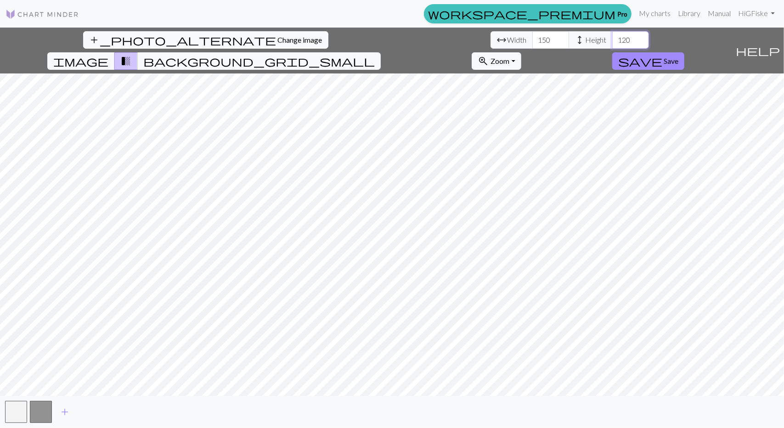
click at [613, 39] on input "120" at bounding box center [631, 39] width 37 height 17
type input "175"
